Goal: Task Accomplishment & Management: Complete application form

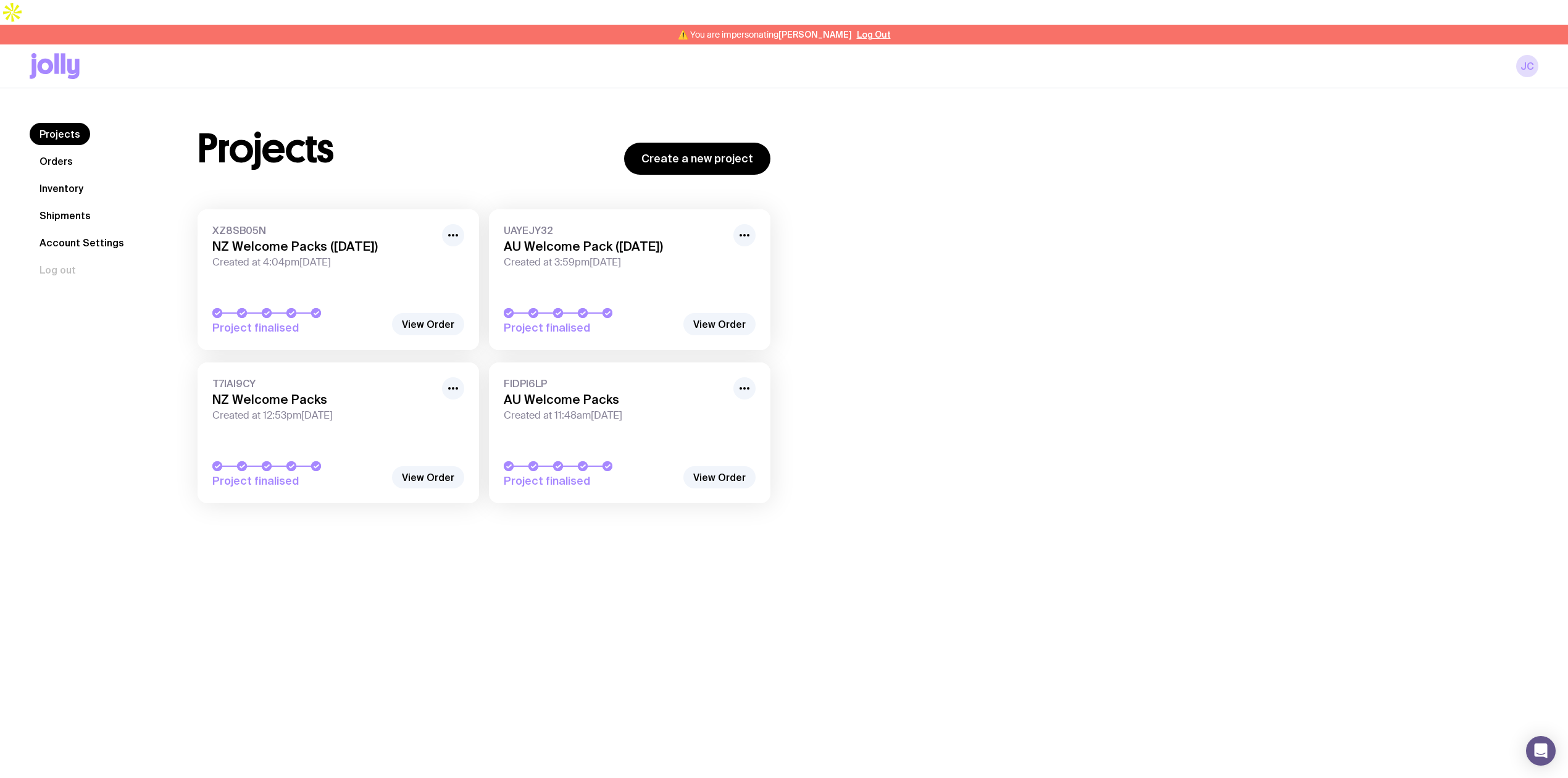
click at [55, 204] on link "Shipments" at bounding box center [65, 215] width 71 height 23
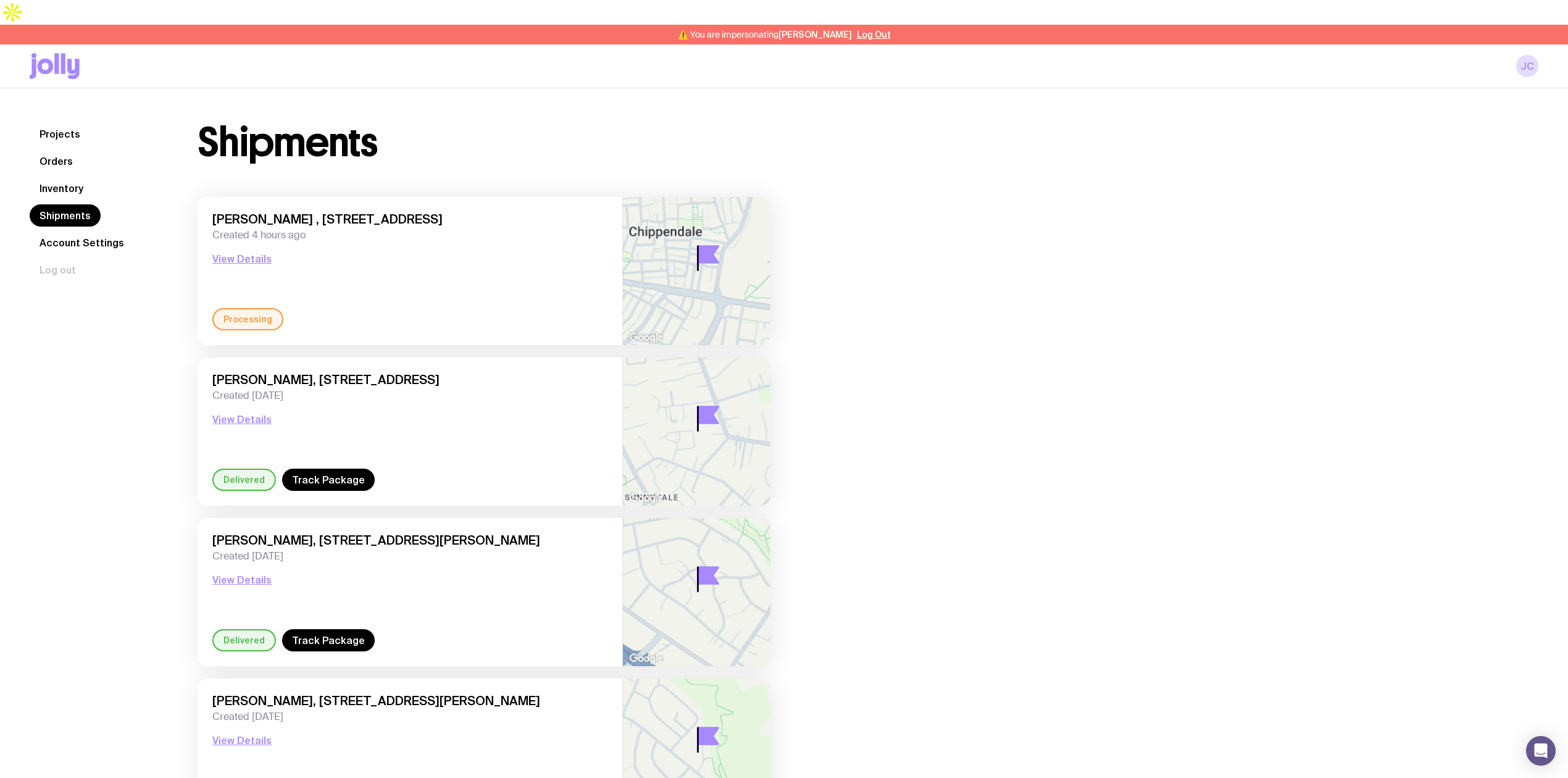
click at [44, 178] on link "Inventory" at bounding box center [61, 189] width 64 height 23
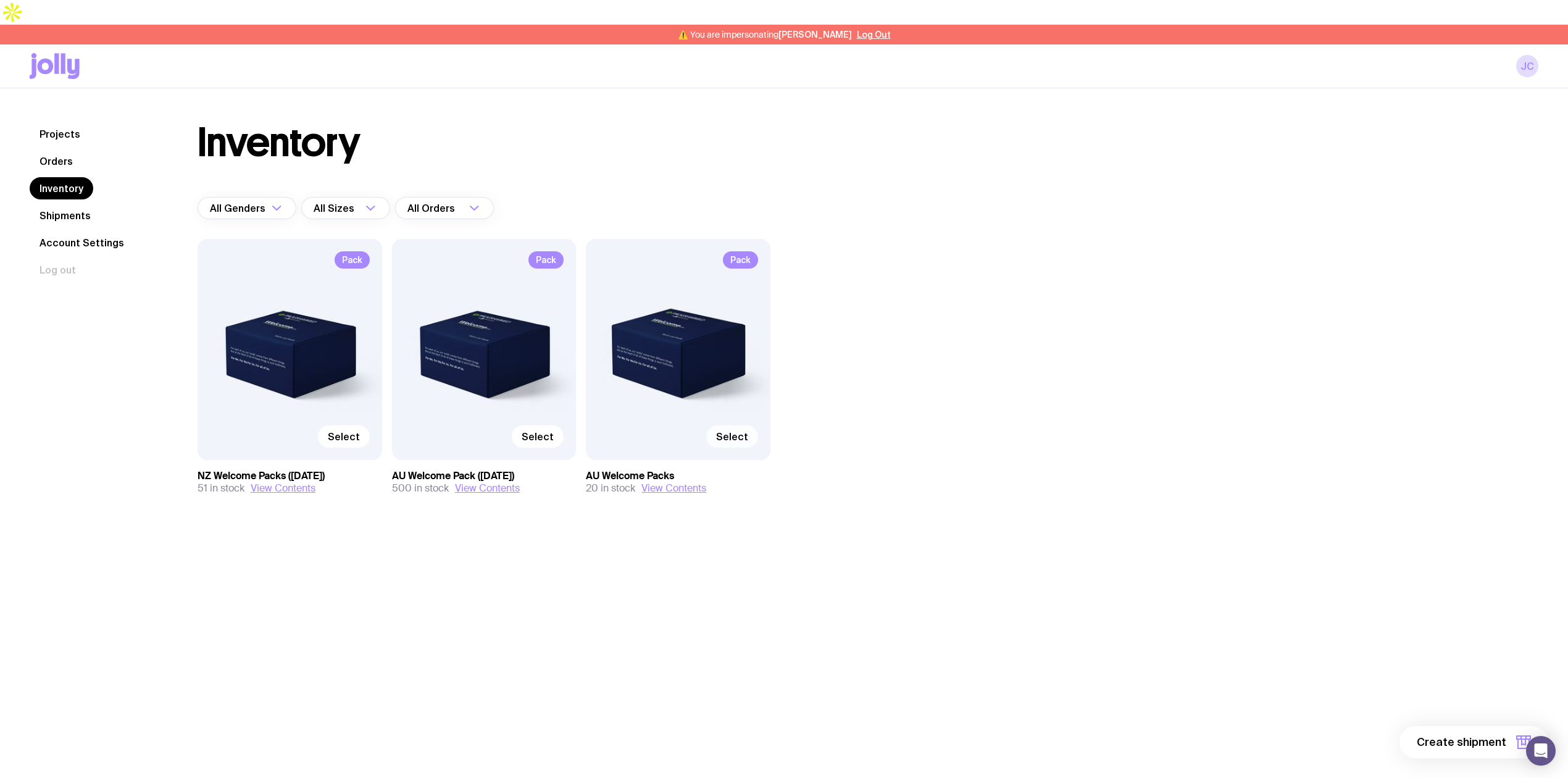
click at [727, 430] on span "Select" at bounding box center [732, 436] width 32 height 12
click at [0, 0] on input "Select" at bounding box center [0, 0] width 0 height 0
click at [539, 430] on span "Select" at bounding box center [537, 436] width 32 height 12
click at [0, 0] on input "Select" at bounding box center [0, 0] width 0 height 0
click at [1482, 734] on span "2 items" at bounding box center [1486, 742] width 40 height 15
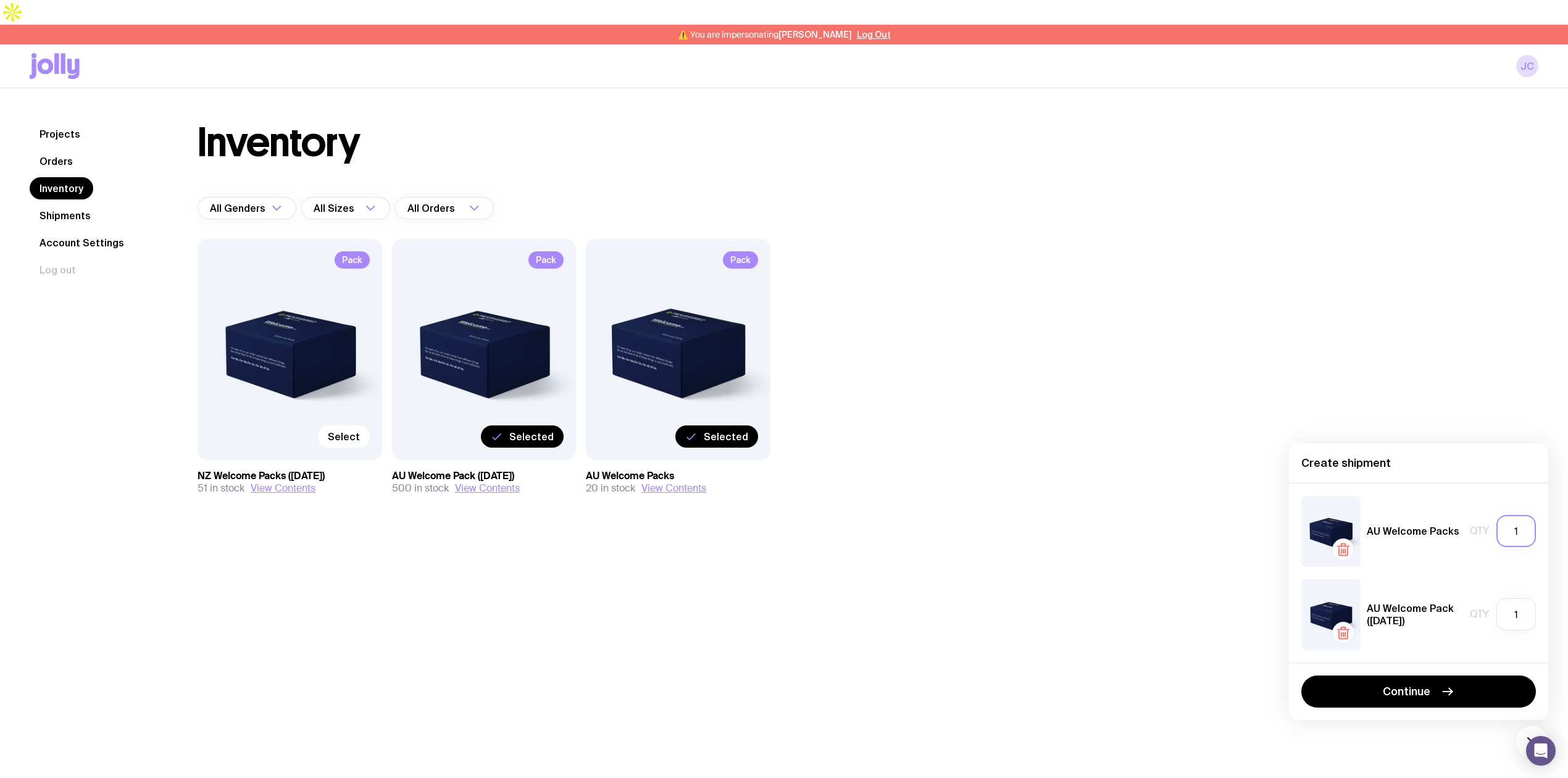
drag, startPoint x: 1527, startPoint y: 534, endPoint x: 1503, endPoint y: 534, distance: 24.0
click at [1503, 534] on input "1" at bounding box center [1516, 531] width 40 height 32
type input "20"
drag, startPoint x: 1520, startPoint y: 621, endPoint x: 1512, endPoint y: 621, distance: 8.0
click at [1512, 621] on input "1" at bounding box center [1516, 614] width 40 height 32
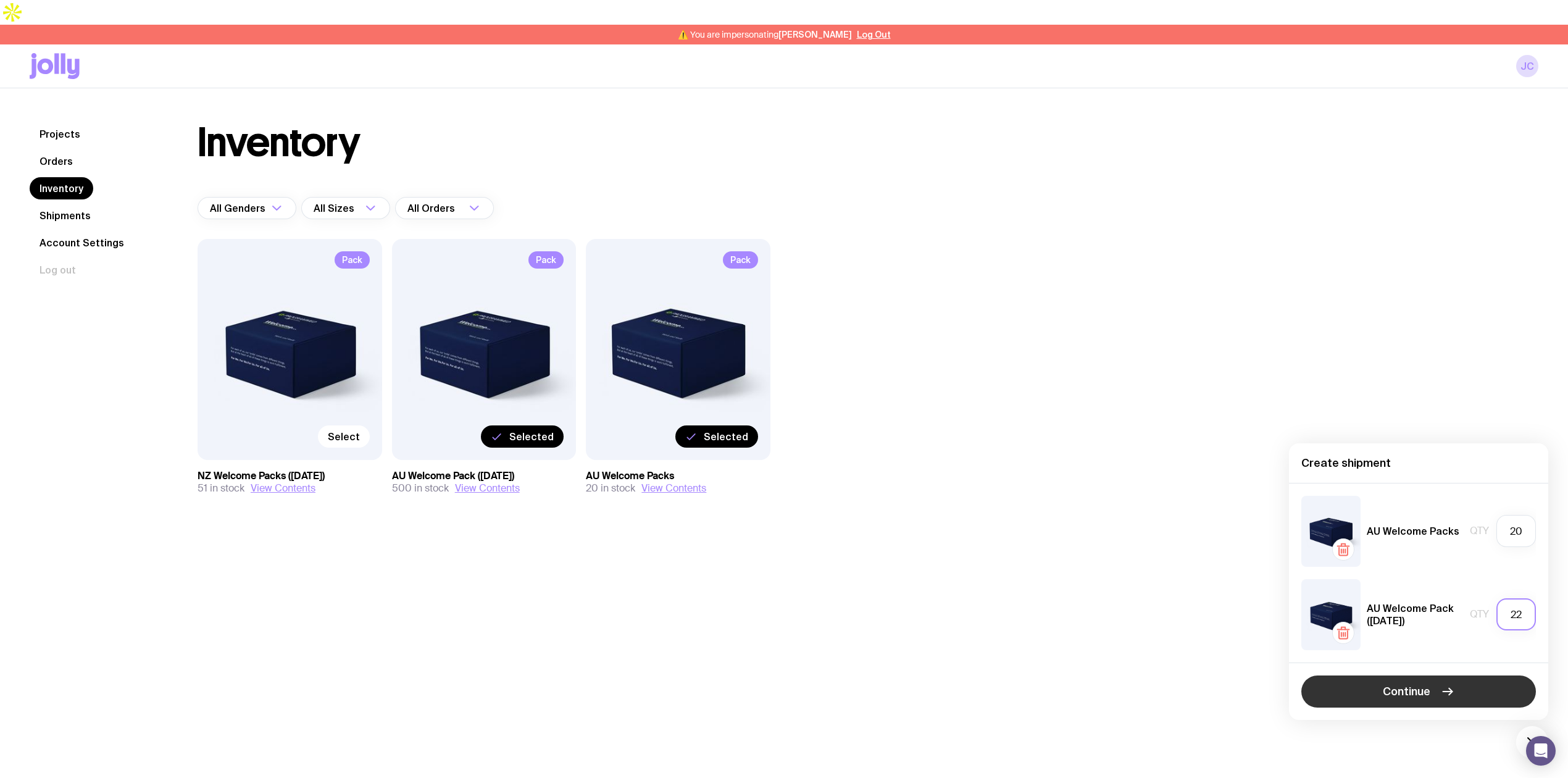
type input "22"
click at [1431, 684] on button "Continue" at bounding box center [1419, 692] width 235 height 32
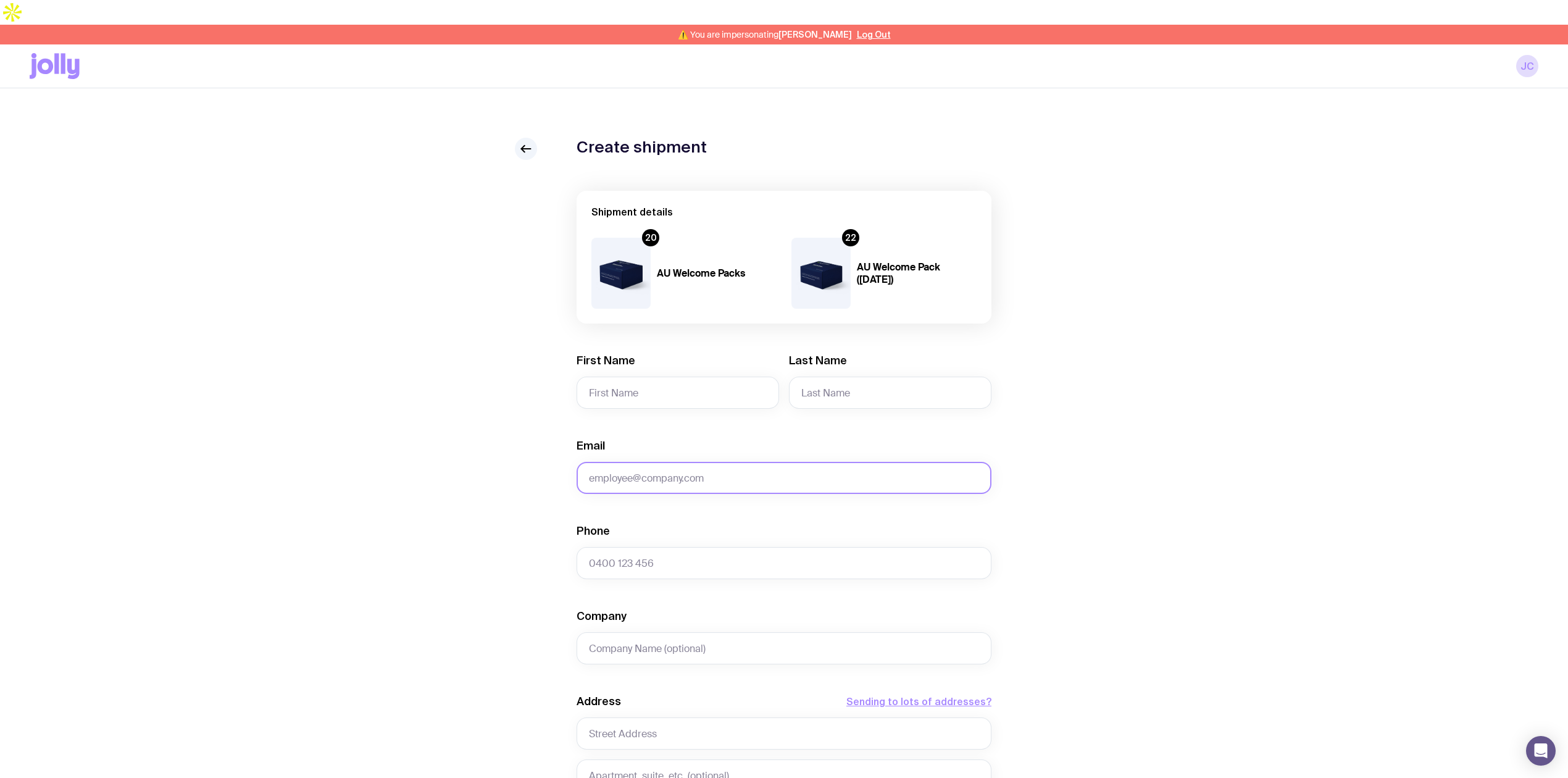
click at [684, 462] on input "Email" at bounding box center [784, 478] width 415 height 32
paste input "[PERSON_NAME][EMAIL_ADDRESS][PERSON_NAME][DOMAIN_NAME]"
type input "[PERSON_NAME][EMAIL_ADDRESS][PERSON_NAME][DOMAIN_NAME]"
click at [617, 377] on input "First Name" at bounding box center [678, 393] width 203 height 32
paste input "[PERSON_NAME]"
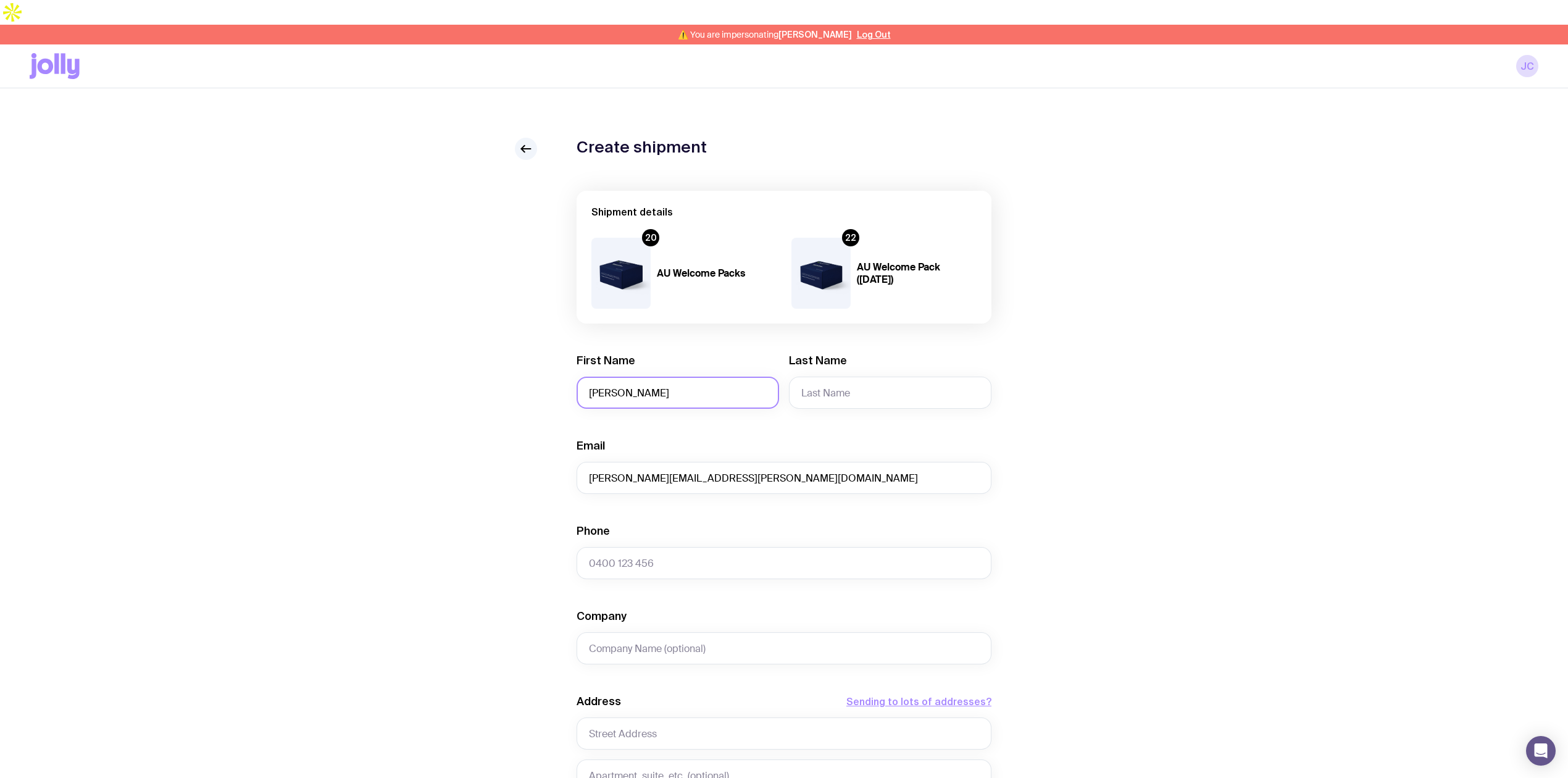
drag, startPoint x: 645, startPoint y: 374, endPoint x: 631, endPoint y: 371, distance: 14.3
click at [631, 377] on input "[PERSON_NAME]" at bounding box center [678, 393] width 203 height 32
type input "[PERSON_NAME]"
click at [824, 377] on input "Last Name" at bounding box center [890, 393] width 203 height 32
paste input "ackson"
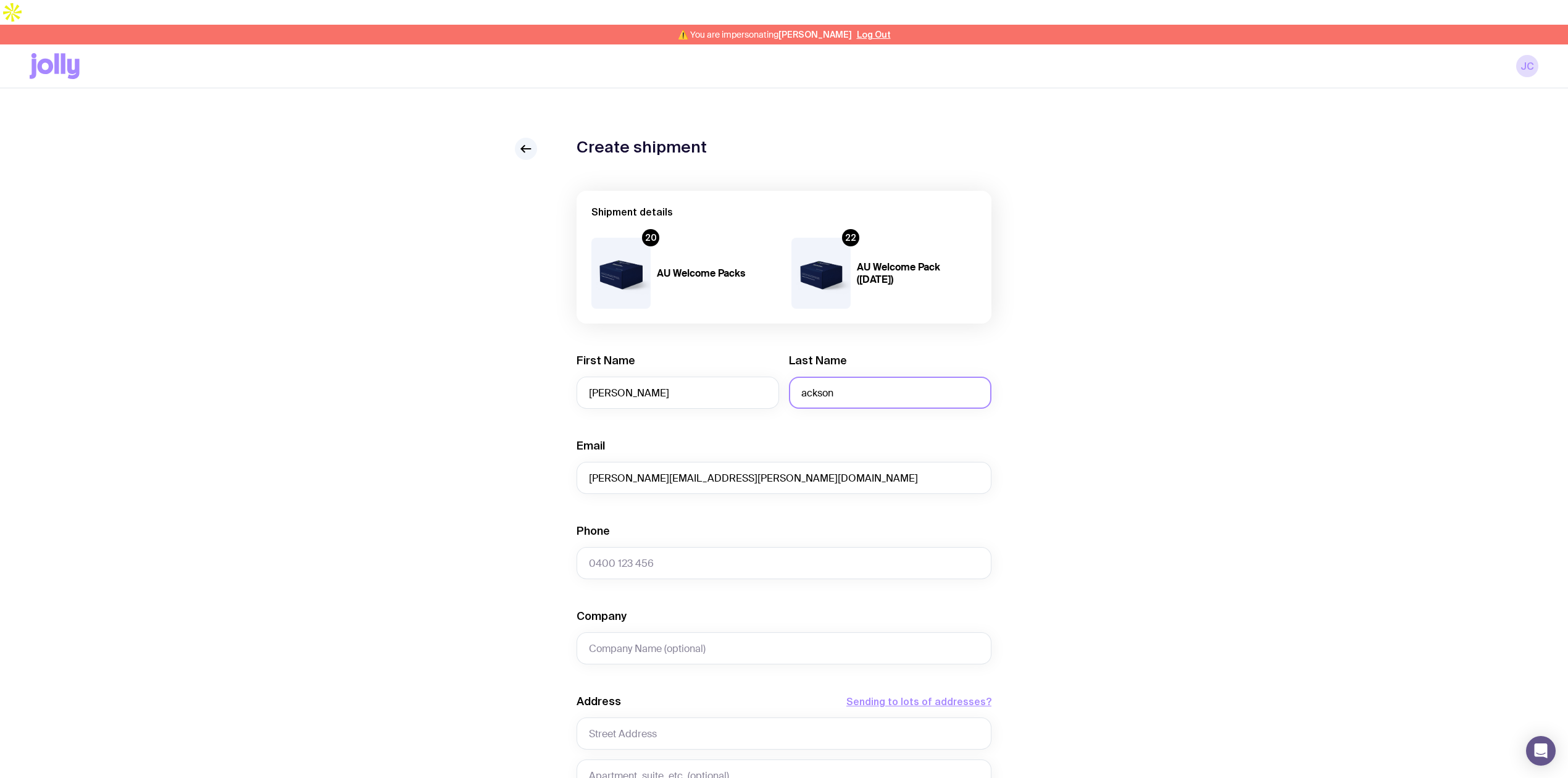
click at [803, 377] on input "ackson" at bounding box center [890, 393] width 203 height 32
type input "[PERSON_NAME]"
click at [636, 547] on input "Phone" at bounding box center [784, 563] width 415 height 32
paste input "0419 533 961"
type input "0419 533 961"
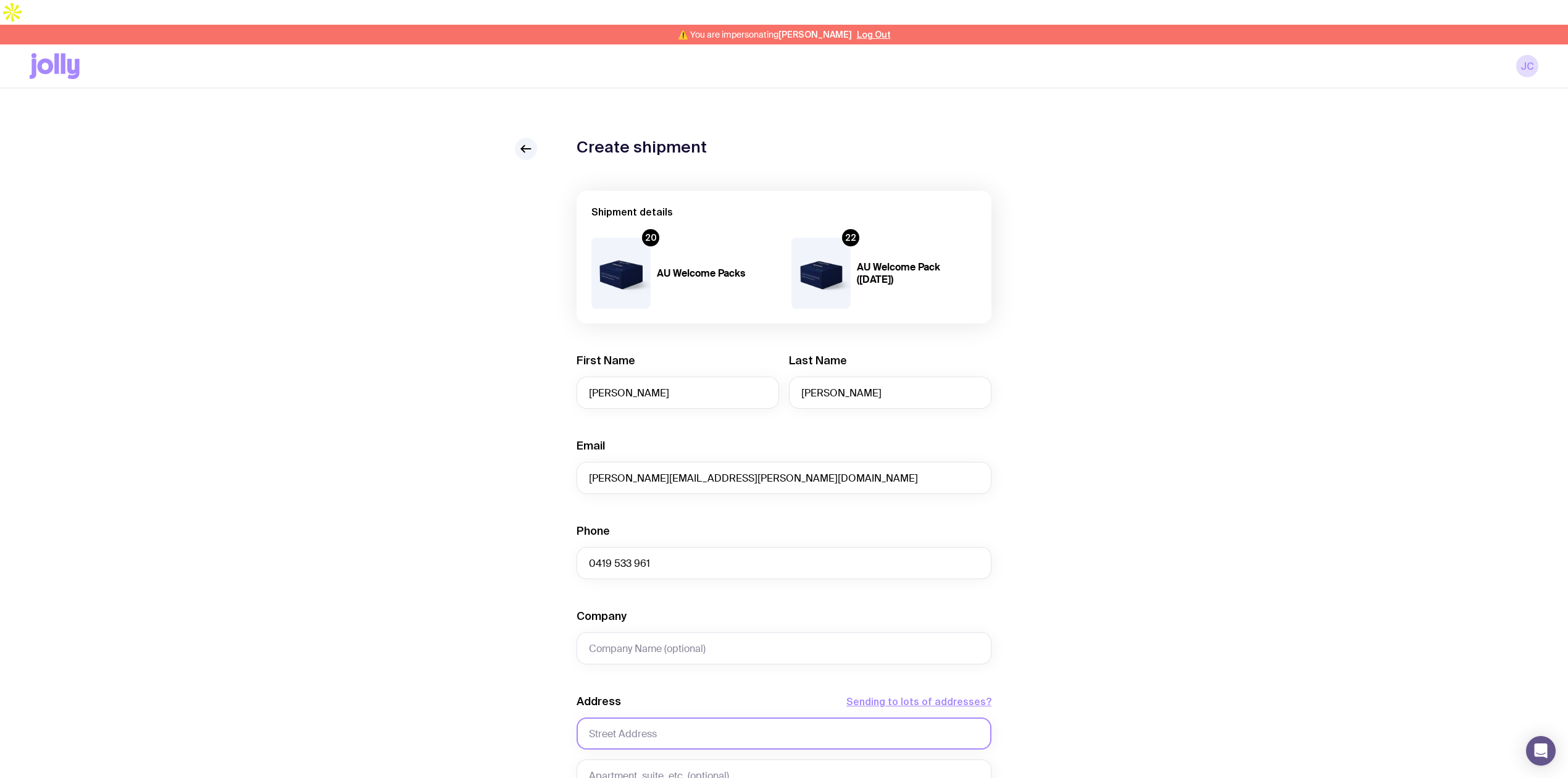
click at [630, 717] on input "text" at bounding box center [784, 734] width 415 height 32
paste input "[STREET_ADDRESS]"
type input "[STREET_ADDRESS]"
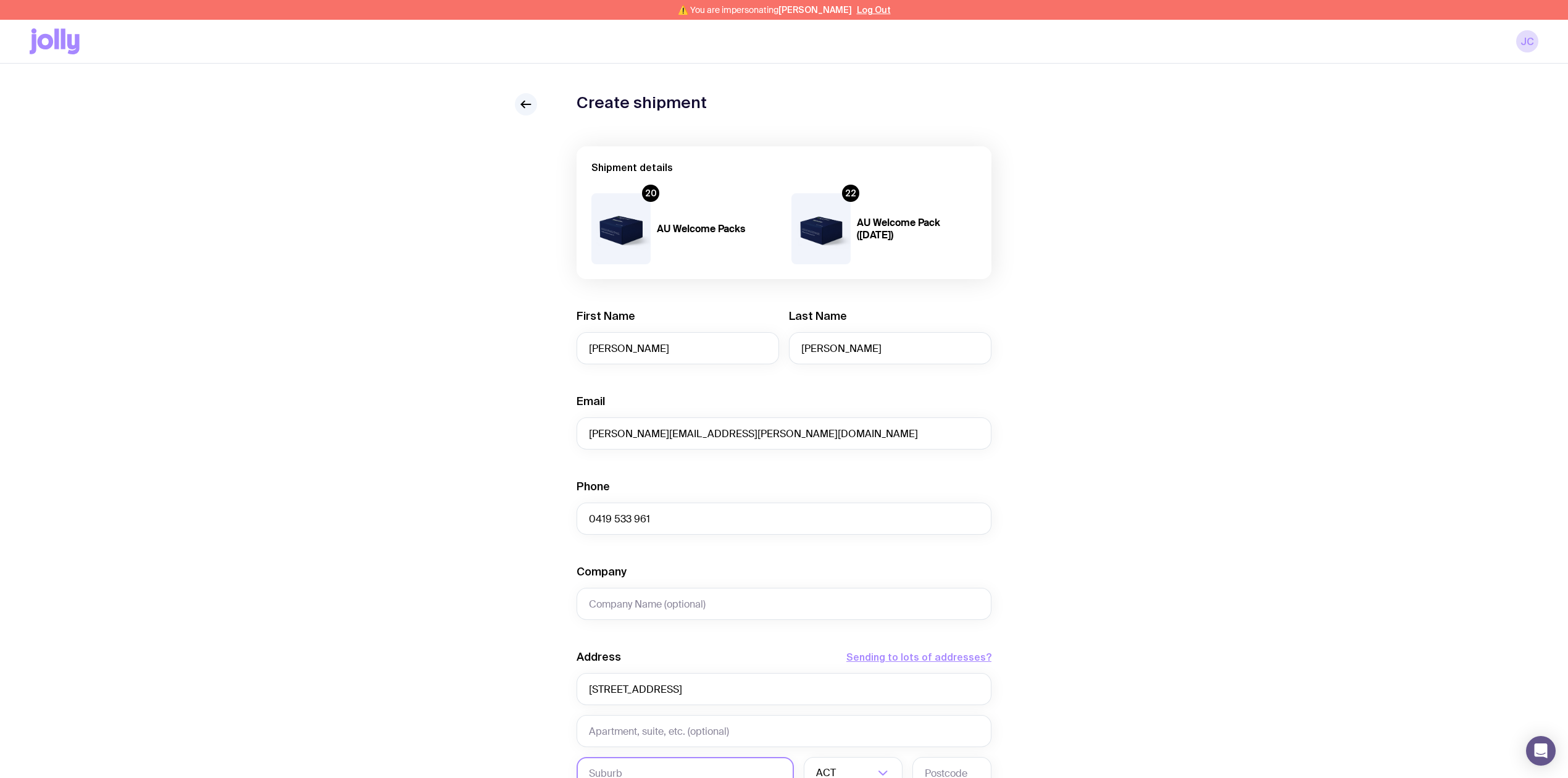
scroll to position [82, 0]
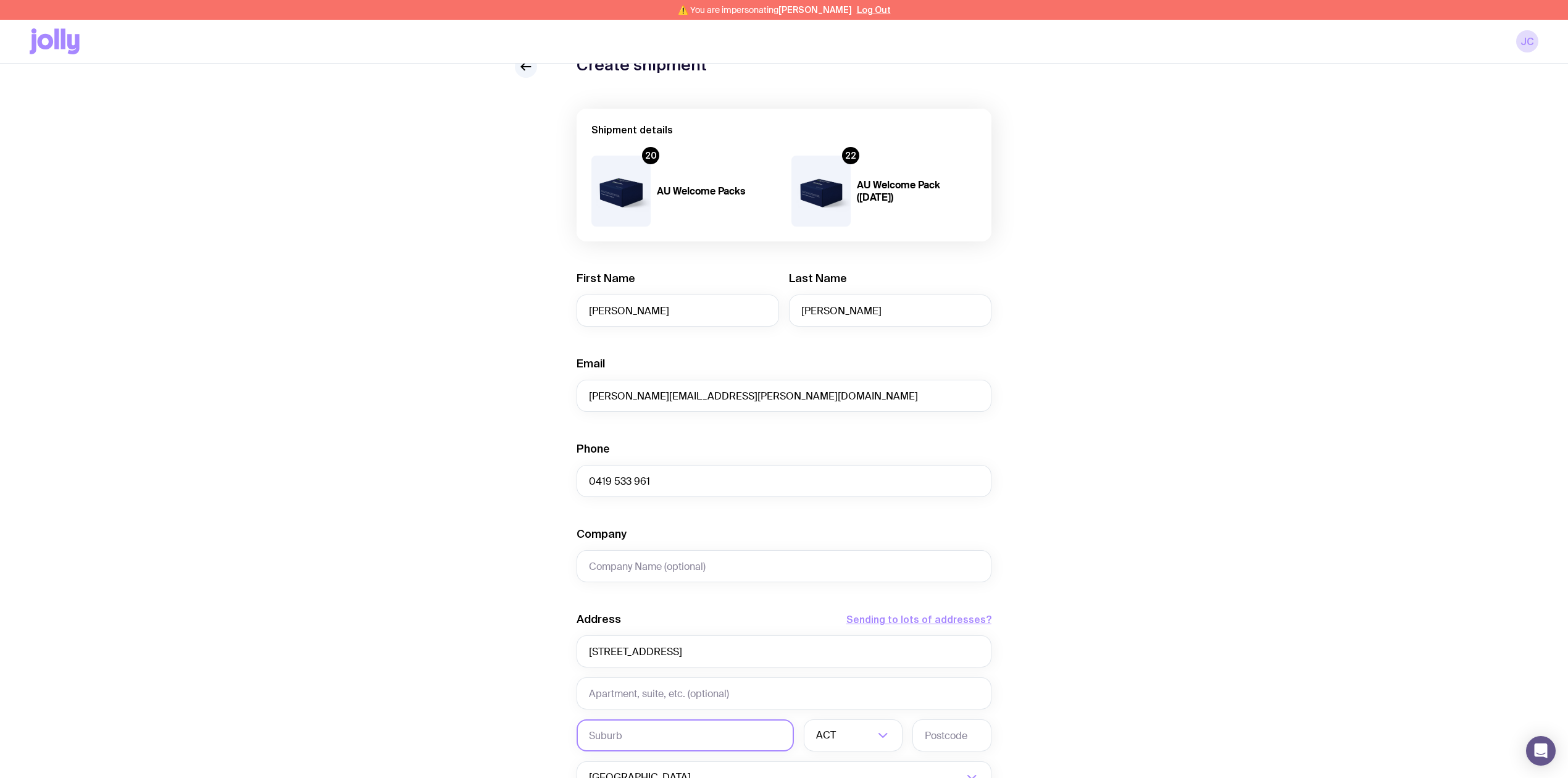
click at [603, 719] on input "text" at bounding box center [685, 735] width 217 height 32
paste input "[PERSON_NAME] South"
type input "[PERSON_NAME] South"
click at [865, 719] on input "Search for option" at bounding box center [845, 735] width 58 height 32
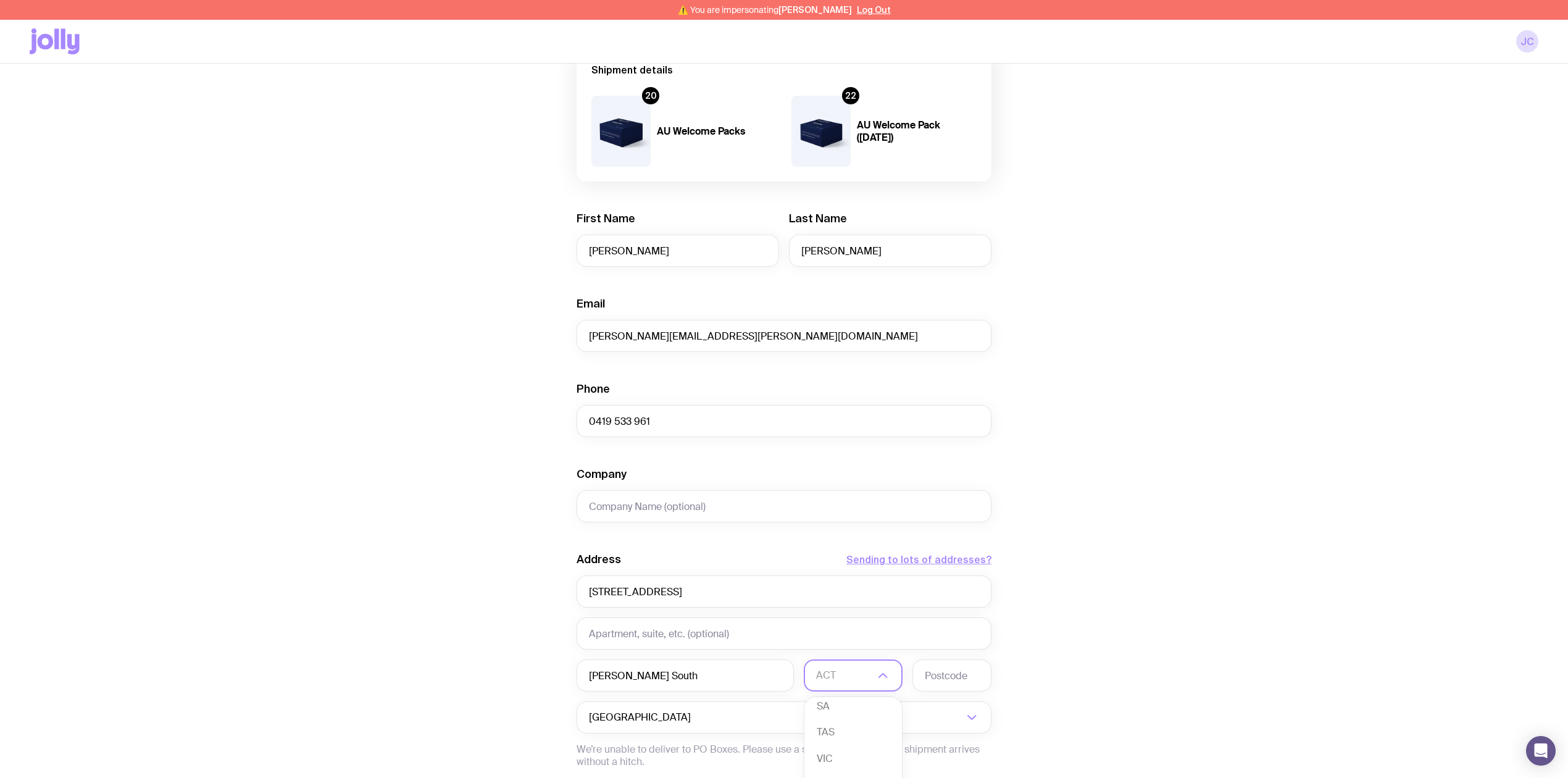
scroll to position [247, 0]
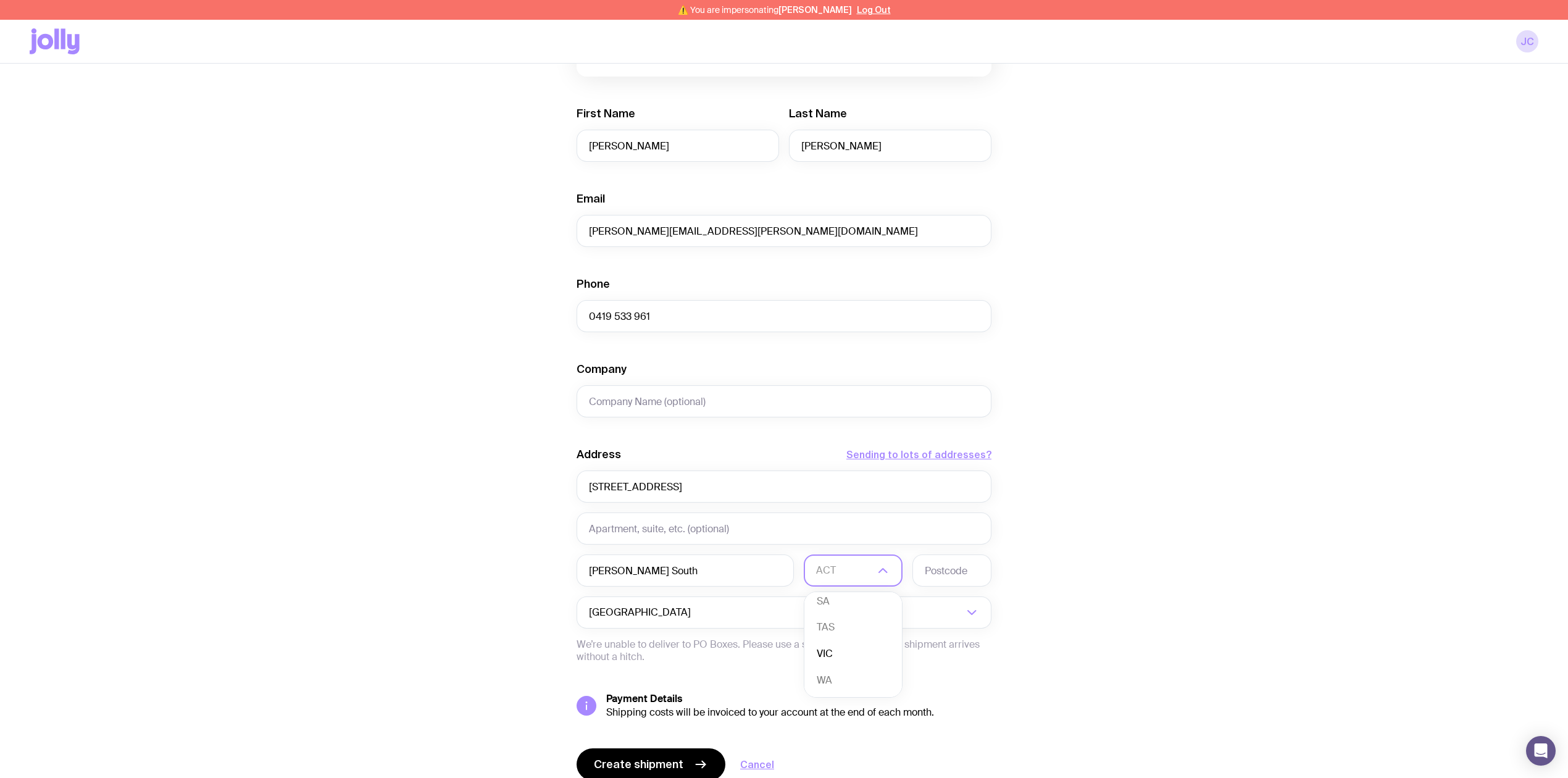
click at [832, 641] on li "VIC" at bounding box center [853, 654] width 98 height 27
click at [952, 554] on input "text" at bounding box center [952, 571] width 79 height 32
type input "3168"
click at [1188, 443] on div "Create shipment Shipment details 20 AU Welcome Packs 22 AU Welcome Pack ([DATE]…" at bounding box center [784, 361] width 1509 height 939
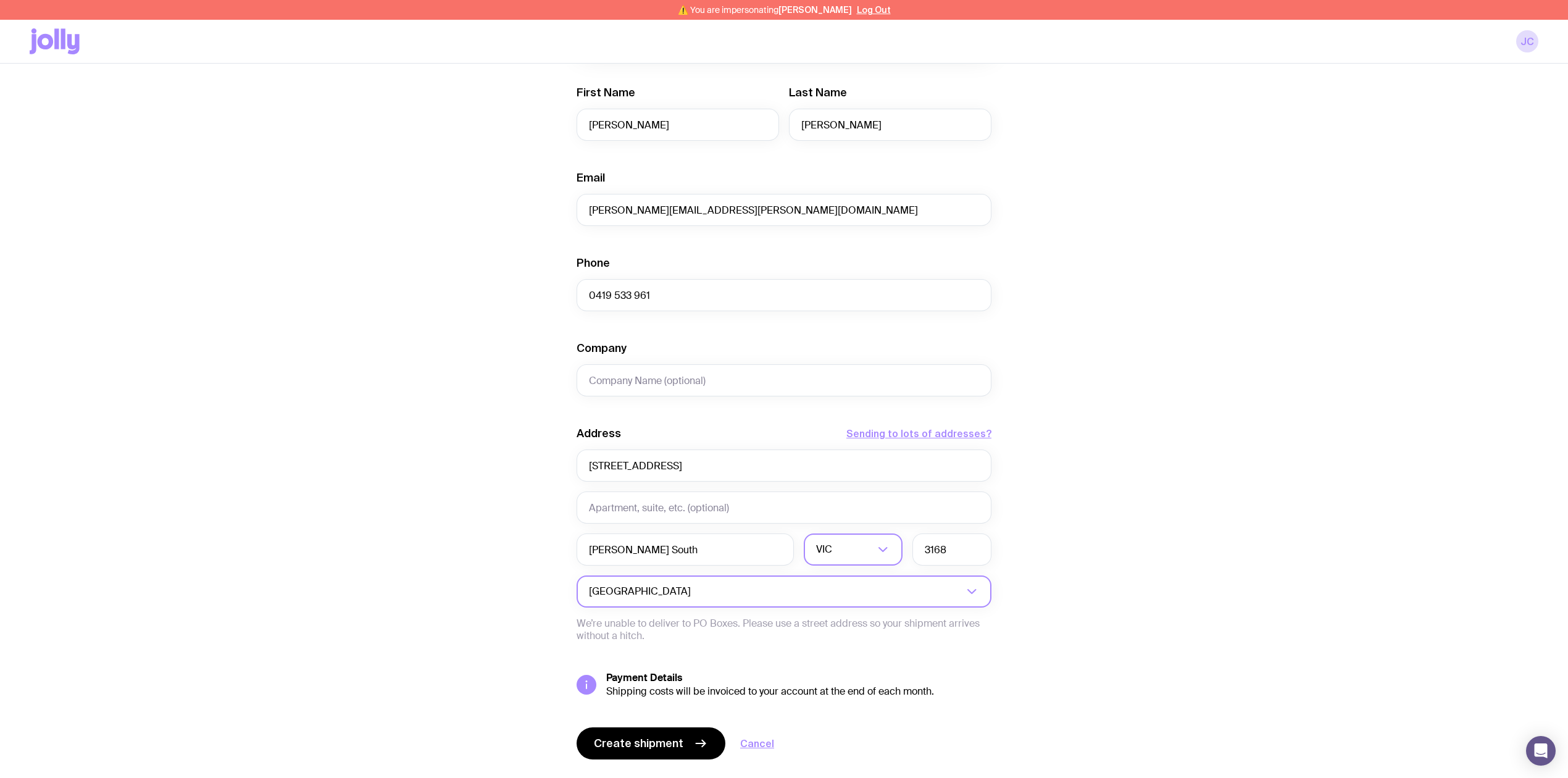
scroll to position [274, 0]
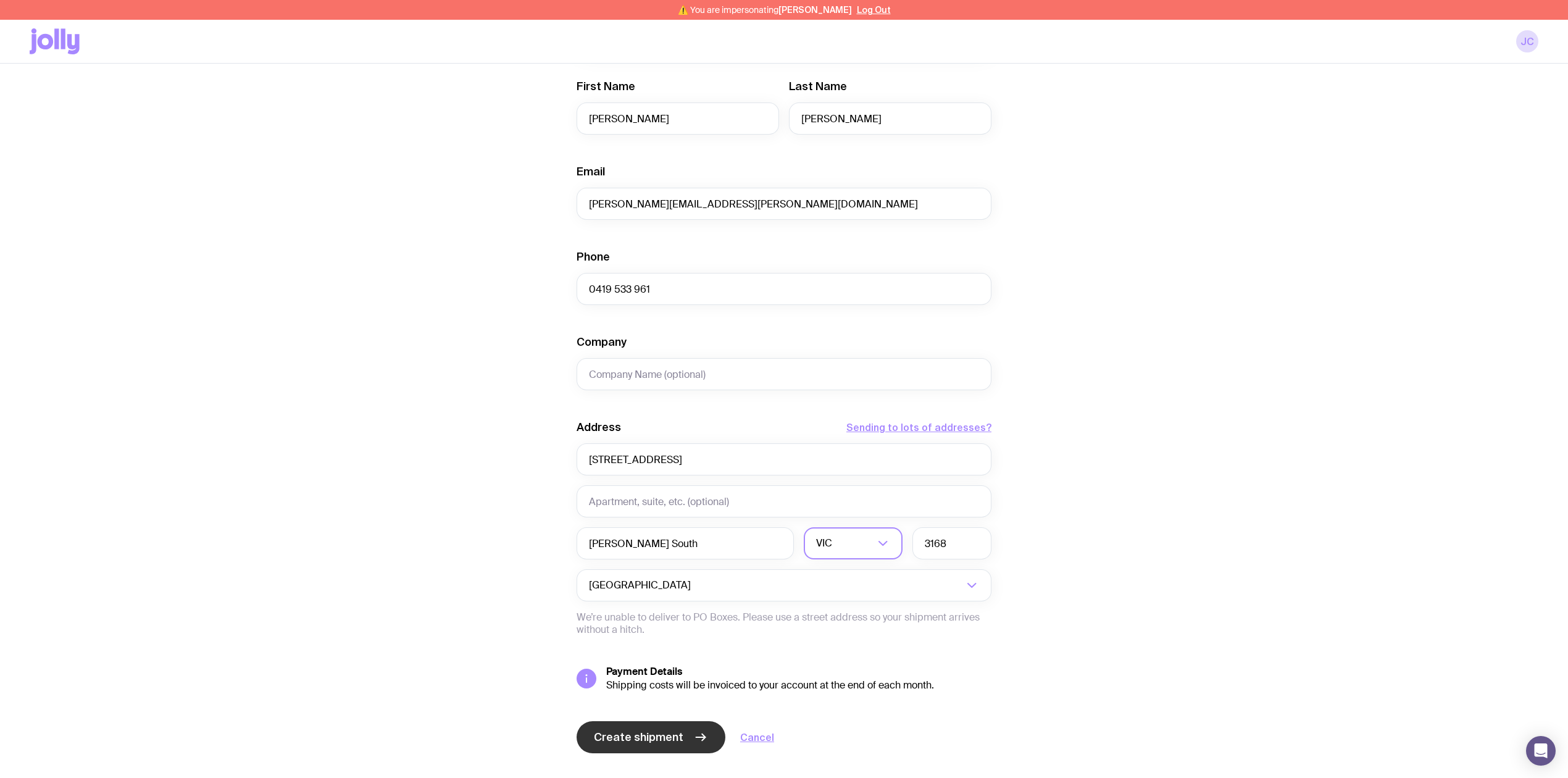
click at [615, 730] on span "Create shipment" at bounding box center [638, 737] width 90 height 15
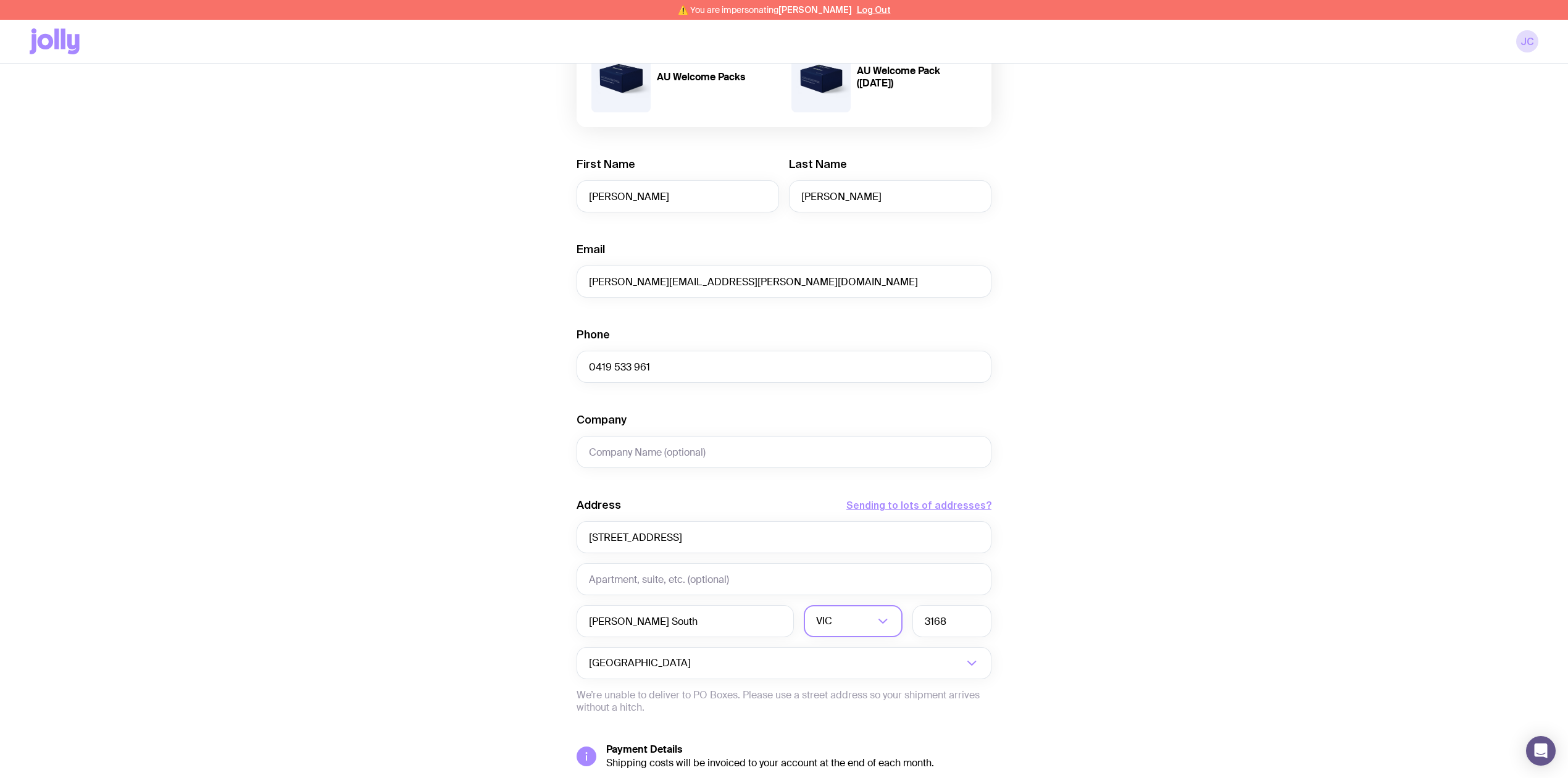
scroll to position [0, 0]
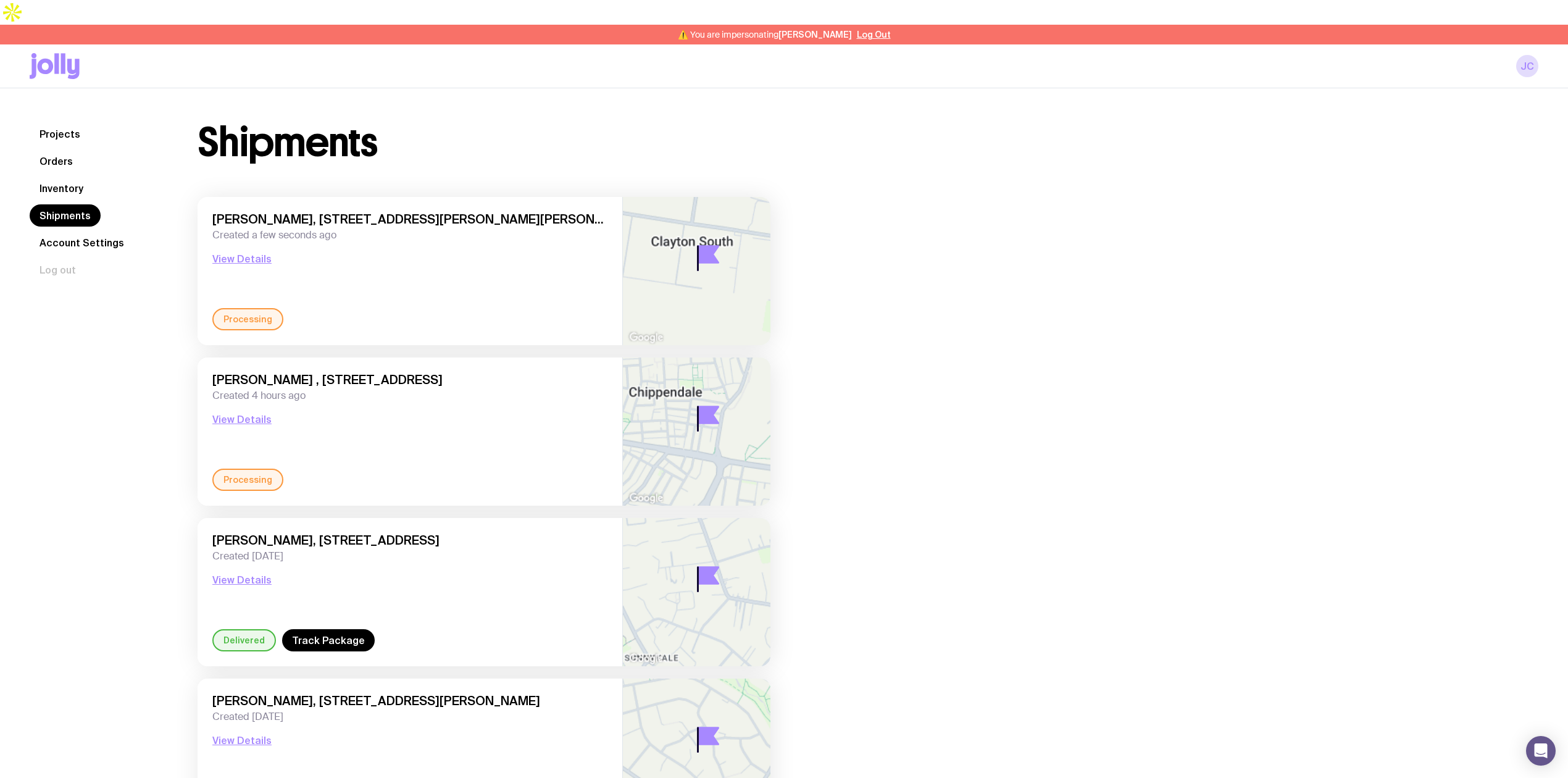
drag, startPoint x: 868, startPoint y: 15, endPoint x: 872, endPoint y: 3, distance: 12.6
click at [868, 30] on p "⚠️ You are impersonating [PERSON_NAME] Log Out" at bounding box center [784, 35] width 213 height 10
click at [879, 30] on button "Log Out" at bounding box center [874, 35] width 34 height 10
